Goal: Information Seeking & Learning: Learn about a topic

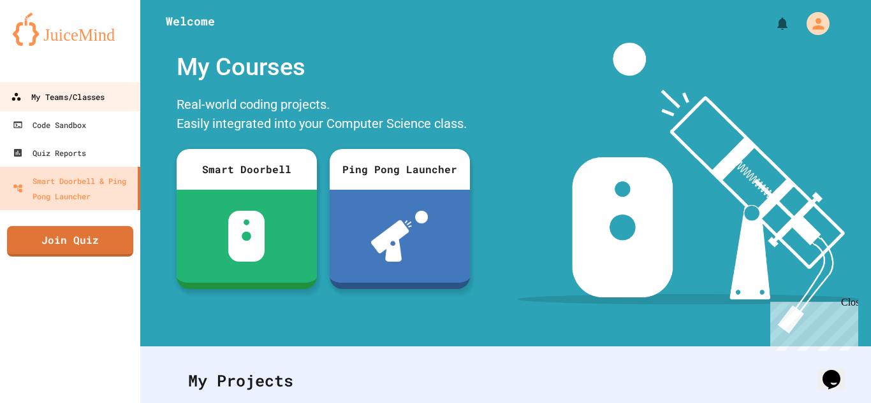
click at [52, 104] on div "My Teams/Classes" at bounding box center [58, 97] width 94 height 16
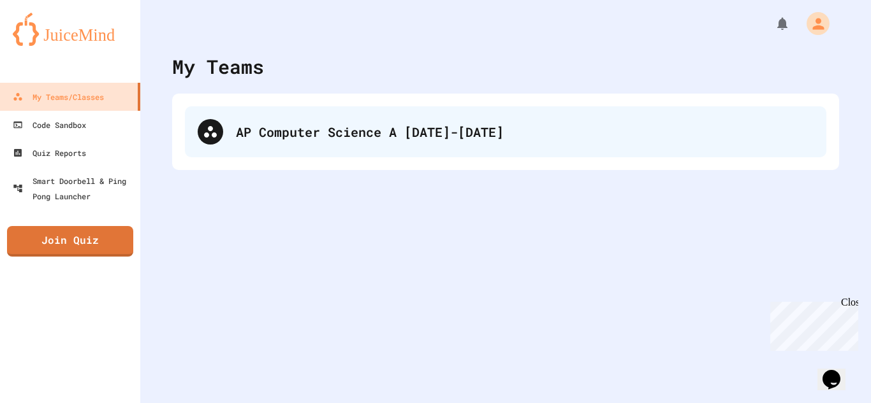
click at [358, 131] on div "AP Computer Science A [DATE]-[DATE]" at bounding box center [524, 131] width 577 height 19
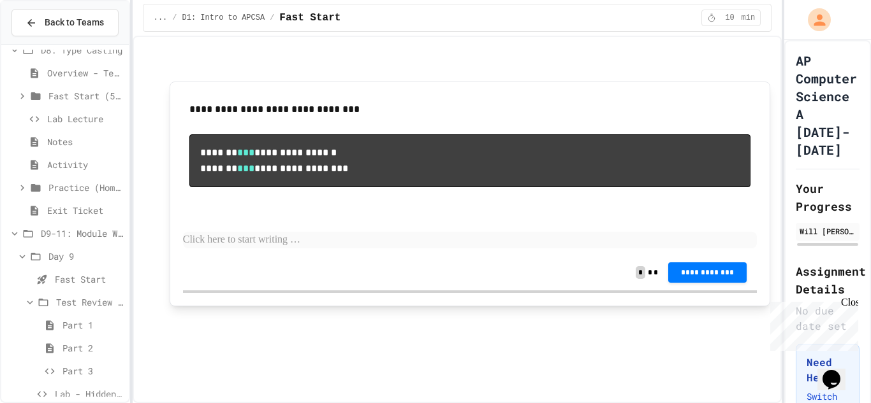
scroll to position [305, 0]
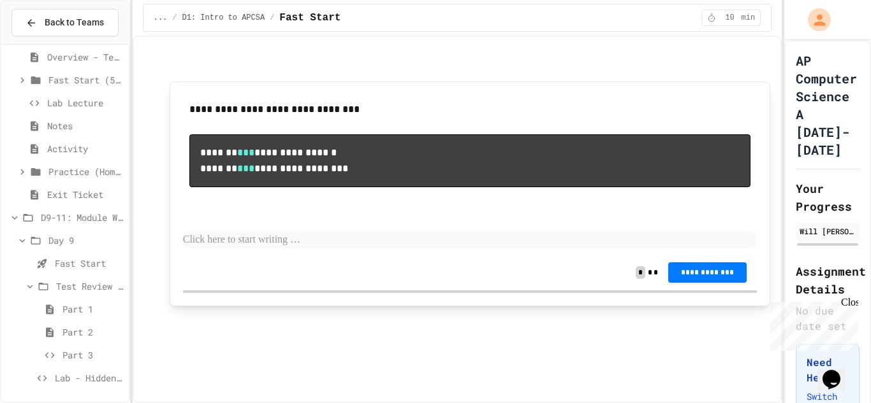
click at [88, 372] on span "Lab - Hidden Figures: Launch Weight Calculator" at bounding box center [89, 378] width 69 height 13
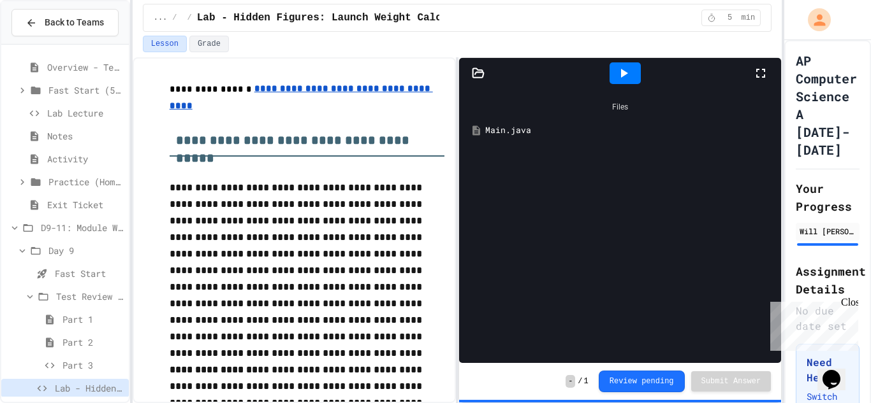
click at [523, 133] on div "Main.java" at bounding box center [629, 130] width 288 height 13
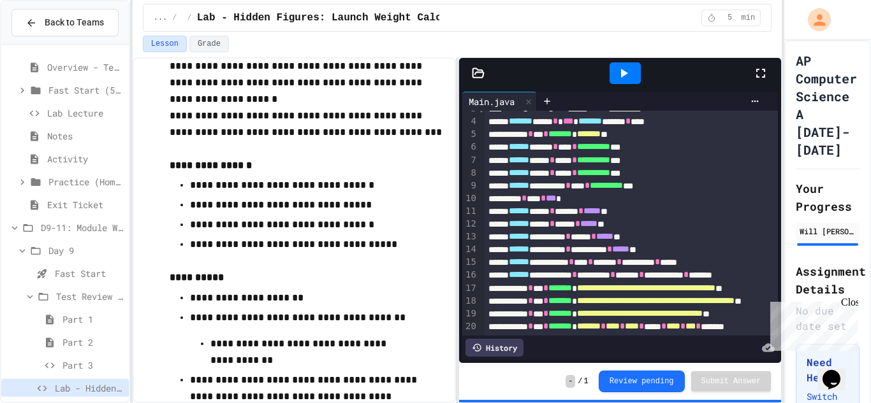
scroll to position [676, 0]
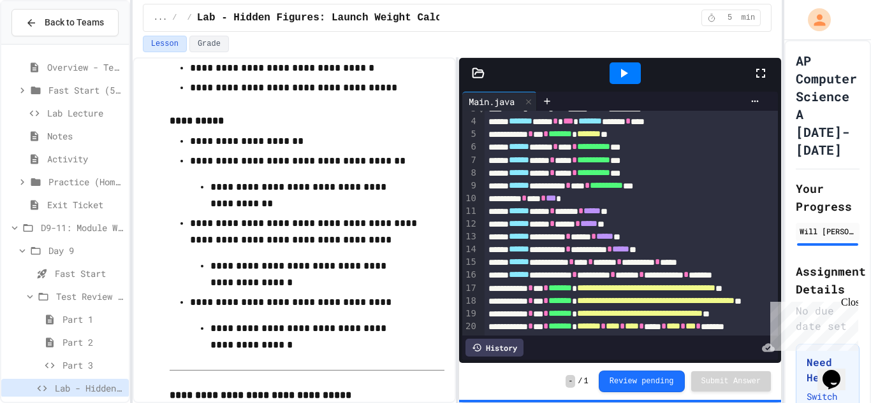
click at [89, 361] on span "Part 3" at bounding box center [92, 365] width 61 height 13
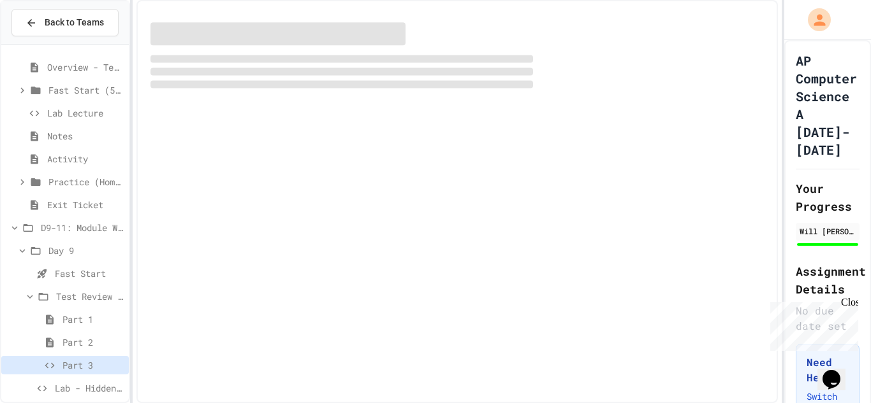
click at [95, 317] on span "Part 1" at bounding box center [92, 319] width 61 height 13
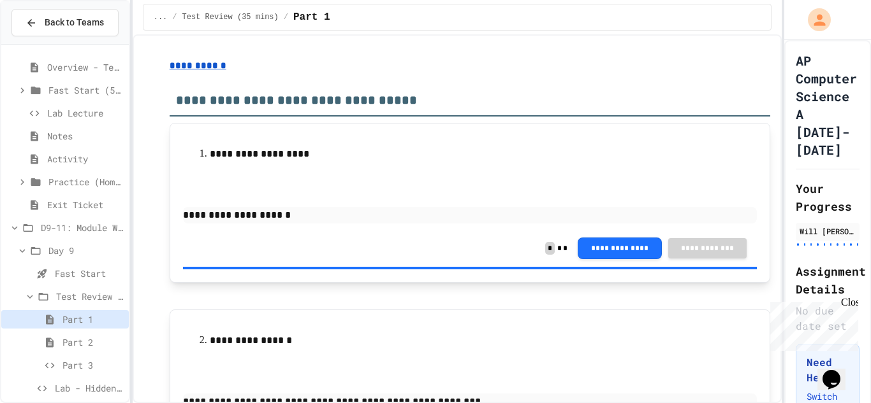
click at [199, 66] on u "**********" at bounding box center [198, 65] width 57 height 9
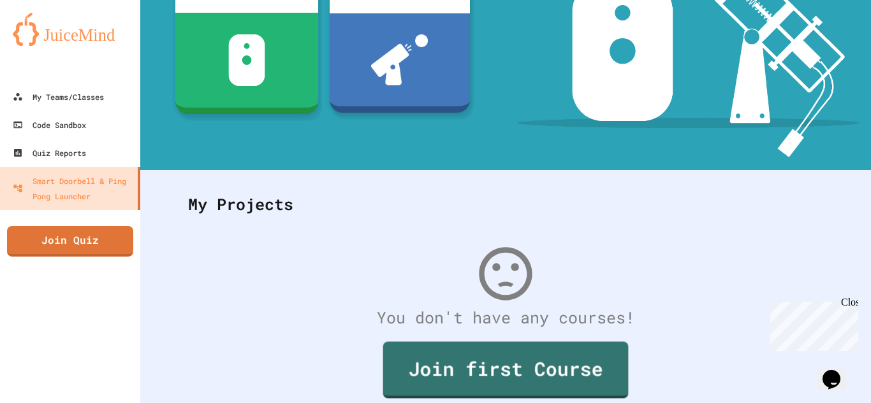
scroll to position [171, 0]
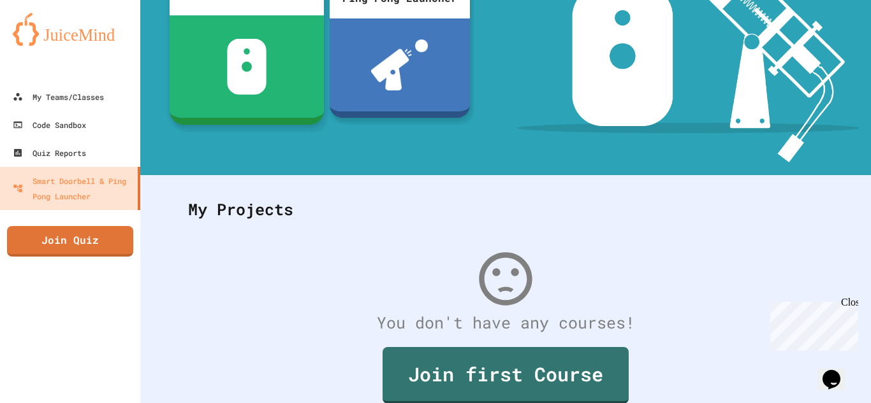
click at [237, 68] on img at bounding box center [246, 67] width 40 height 56
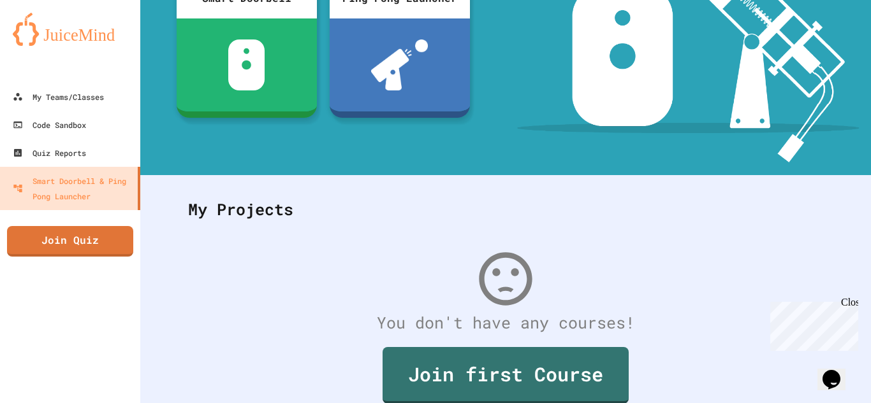
scroll to position [394, 0]
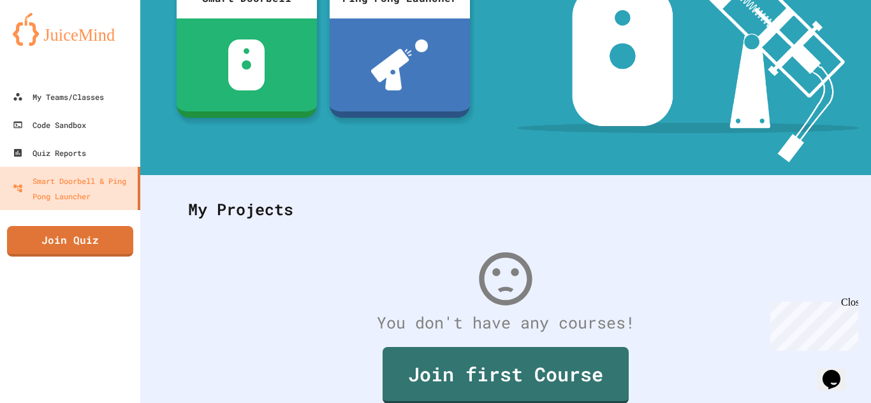
click at [78, 127] on div "Code Sandbox" at bounding box center [48, 125] width 75 height 16
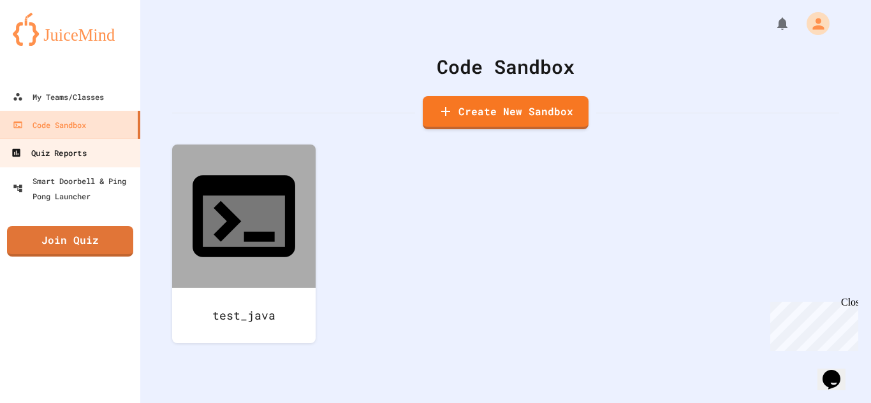
click at [79, 149] on div "Quiz Reports" at bounding box center [48, 153] width 75 height 16
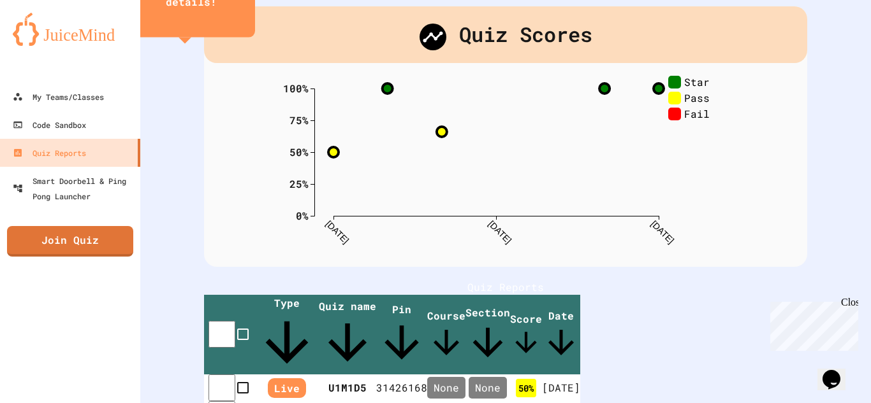
scroll to position [141, 0]
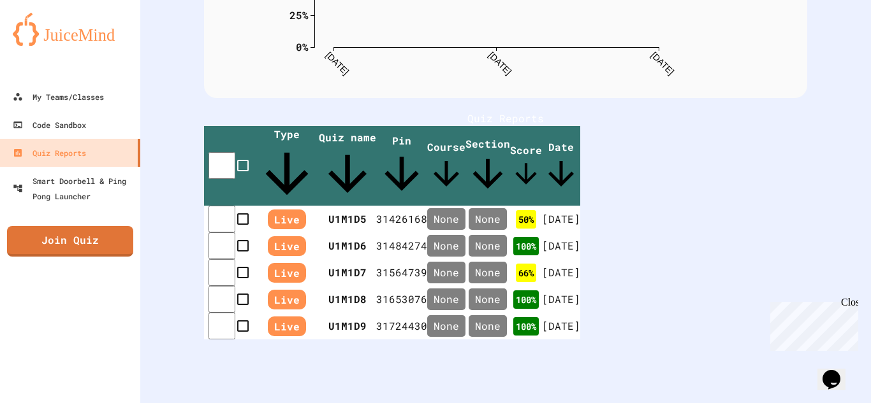
scroll to position [289, 0]
click at [854, 303] on div "Close" at bounding box center [849, 305] width 16 height 16
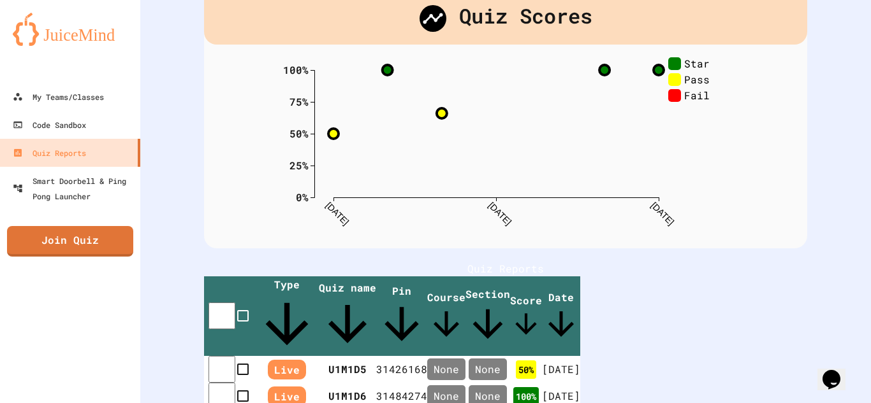
scroll to position [74, 0]
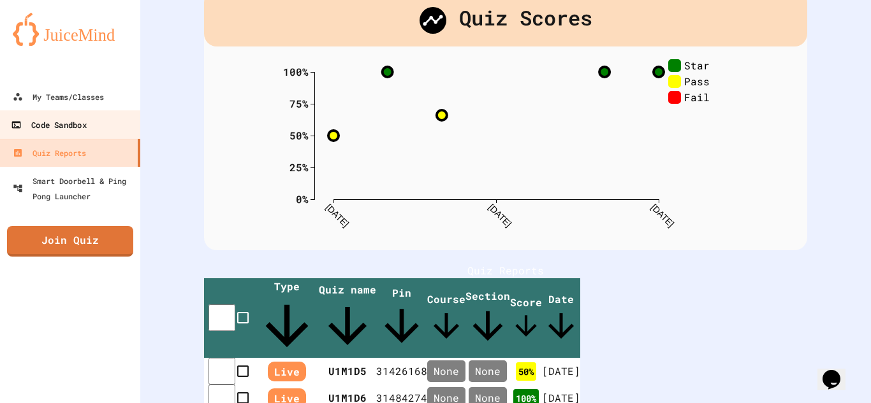
click at [86, 133] on link "Code Sandbox" at bounding box center [70, 124] width 145 height 29
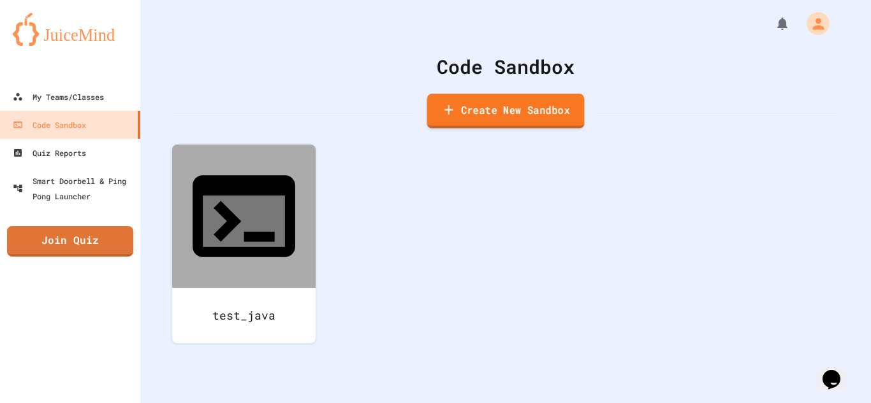
click at [481, 113] on link "Create New Sandbox" at bounding box center [505, 111] width 157 height 35
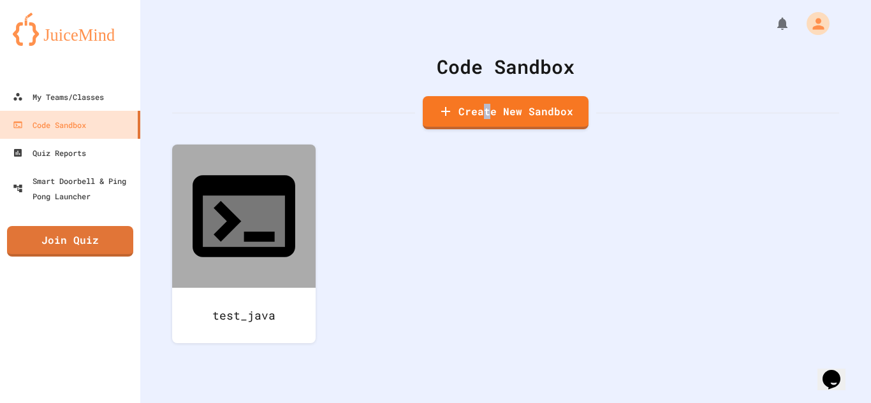
scroll to position [547, 0]
click at [484, 115] on link "Create New Sandbox" at bounding box center [505, 111] width 161 height 35
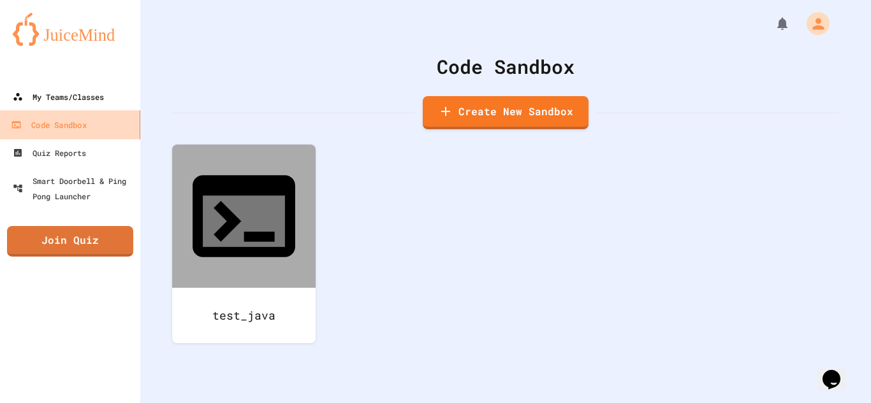
click at [52, 108] on link "My Teams/Classes" at bounding box center [70, 97] width 140 height 28
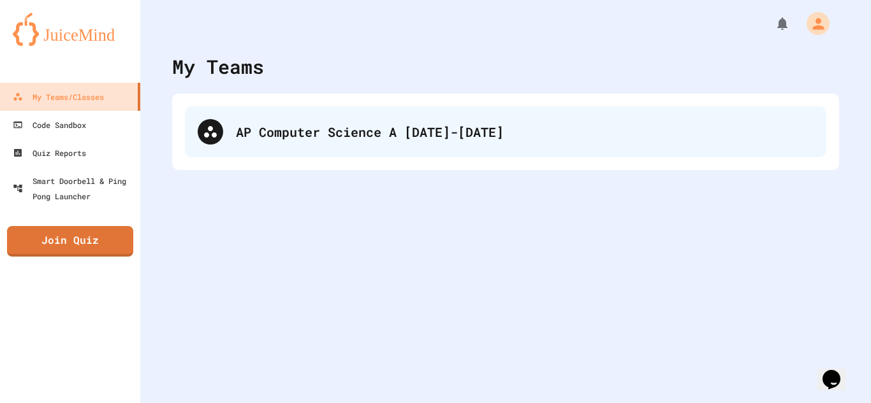
click at [294, 136] on div "AP Computer Science A [DATE]-[DATE]" at bounding box center [524, 131] width 577 height 19
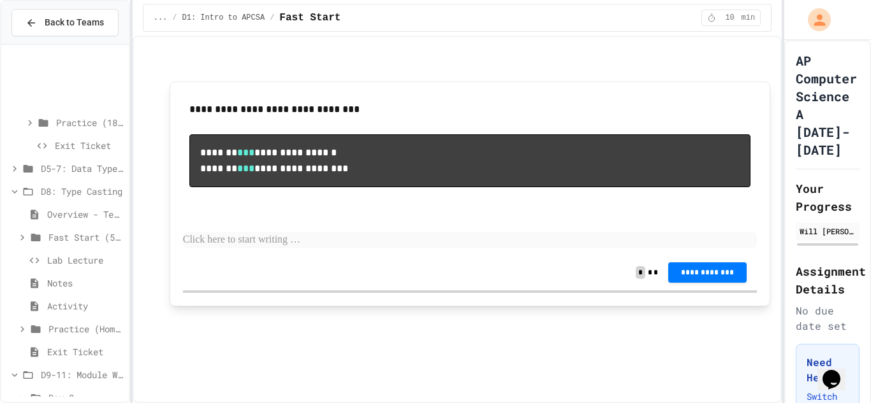
scroll to position [305, 0]
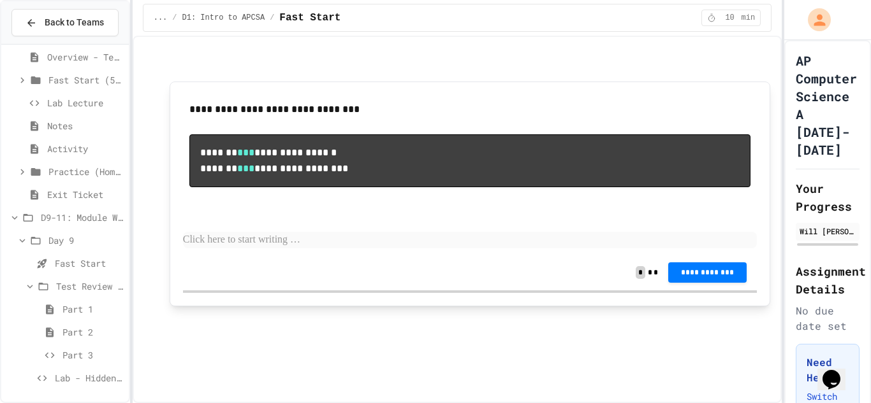
click at [73, 389] on div "Lab - Hidden Figures: Launch Weight Calculator" at bounding box center [64, 380] width 127 height 23
